Goal: Task Accomplishment & Management: Use online tool/utility

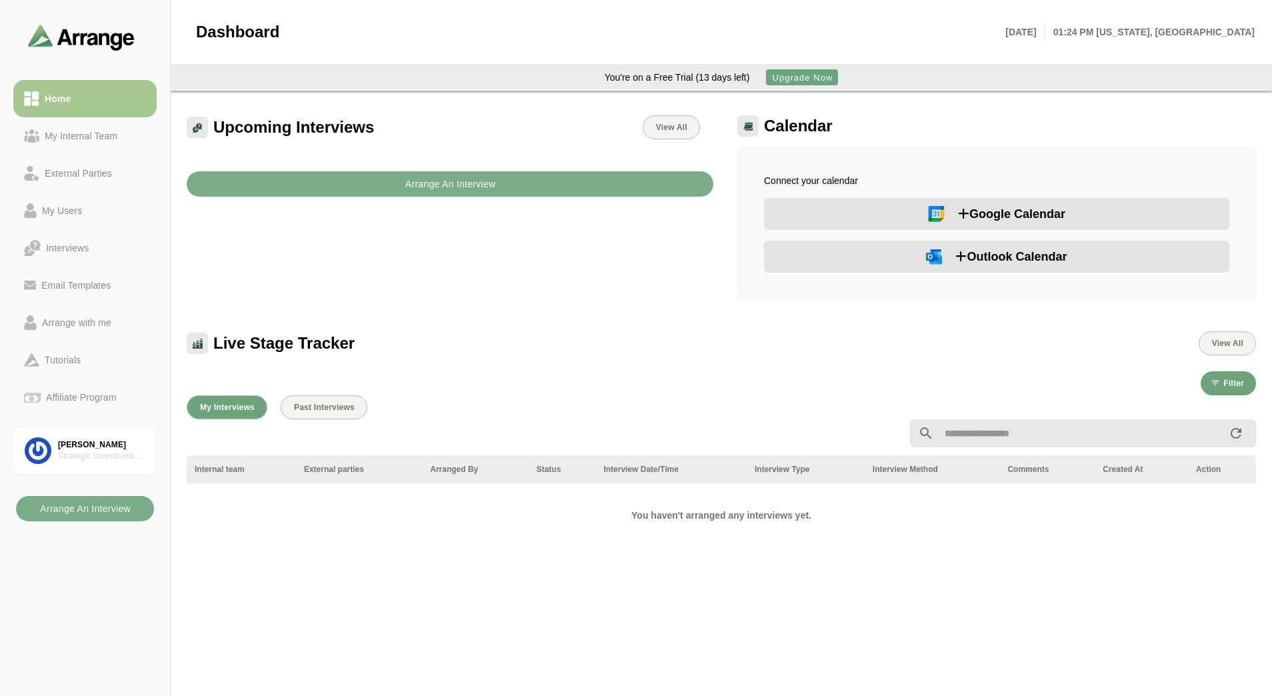
click at [915, 270] on button "Outlook Calendar" at bounding box center [996, 257] width 465 height 32
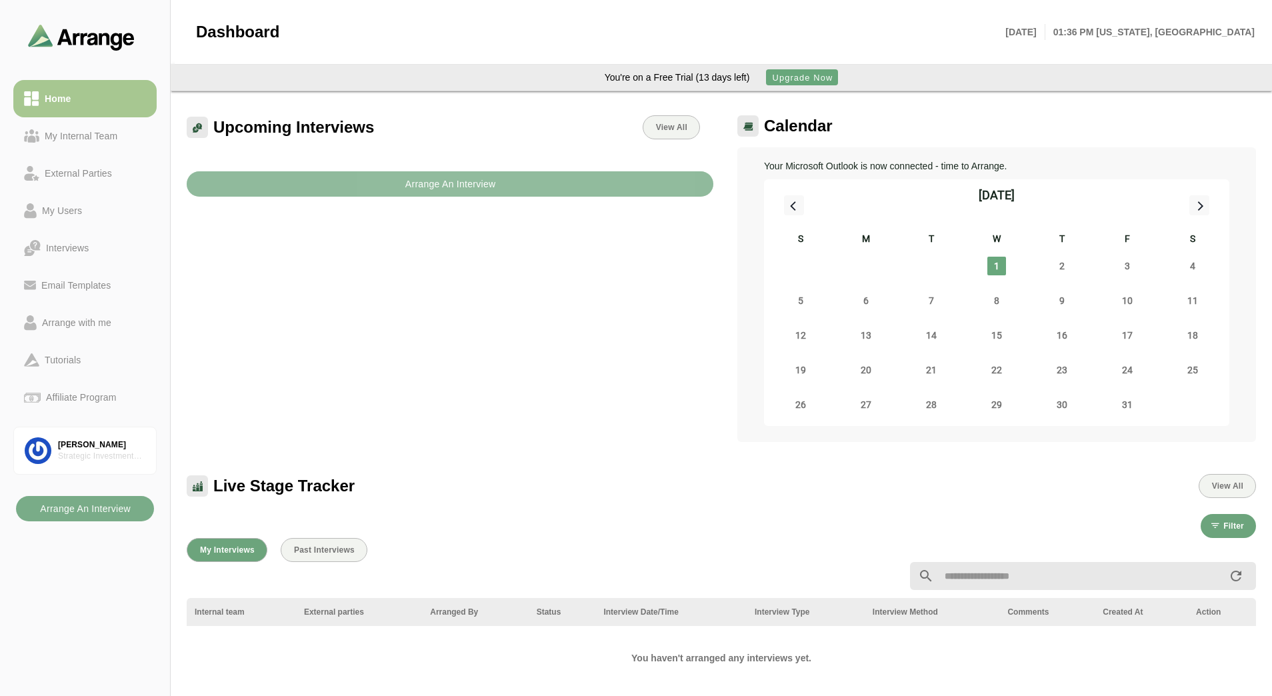
click at [452, 182] on b "Arrange An Interview" at bounding box center [450, 183] width 91 height 25
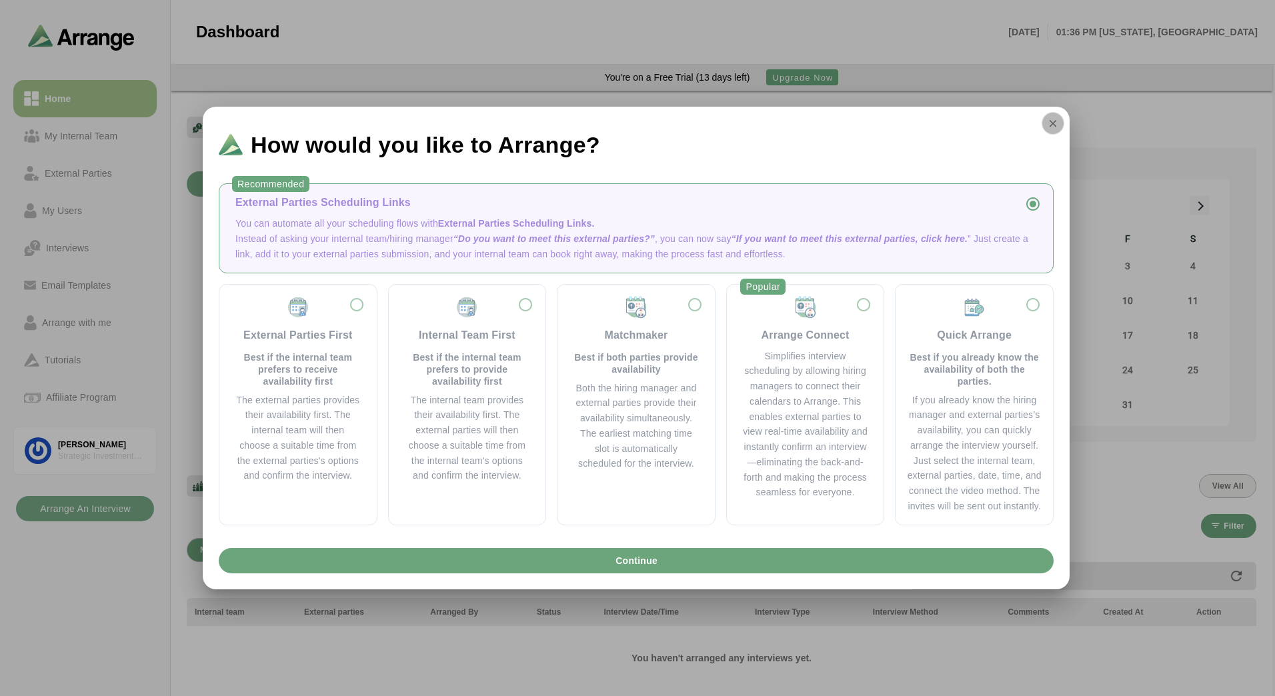
click at [1056, 130] on button "button" at bounding box center [1052, 123] width 23 height 23
